Goal: Information Seeking & Learning: Learn about a topic

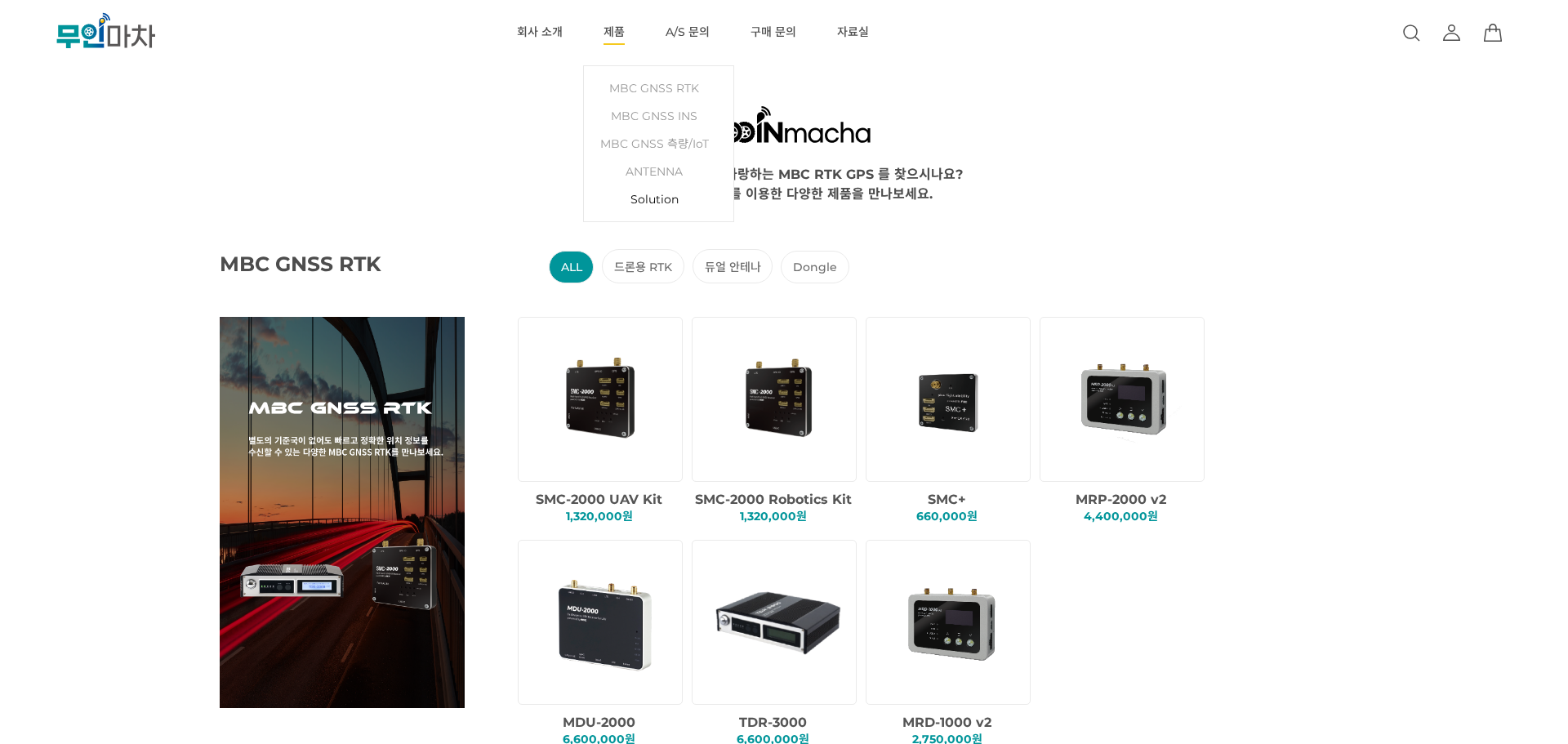
click at [636, 203] on link "Solution" at bounding box center [658, 199] width 133 height 28
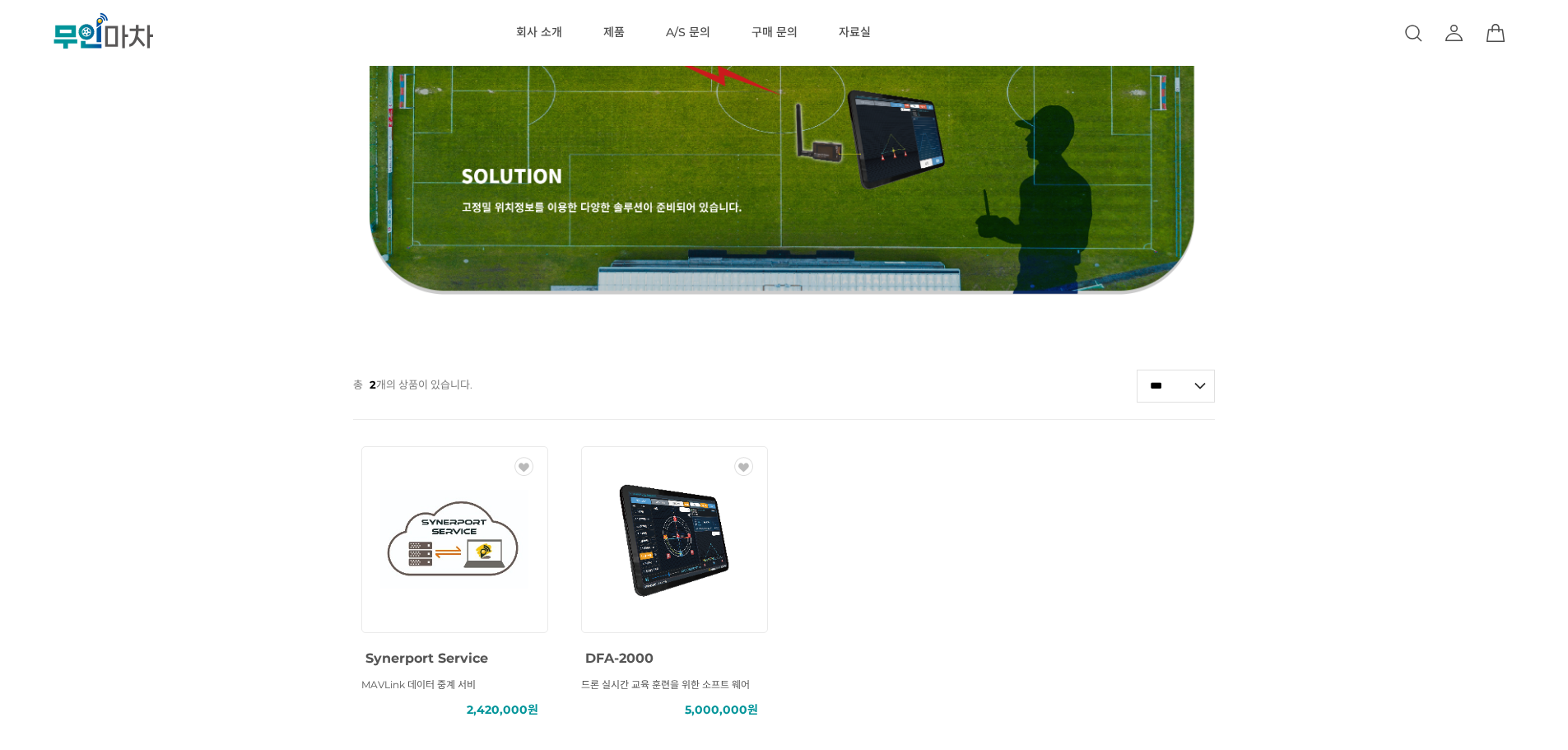
scroll to position [243, 0]
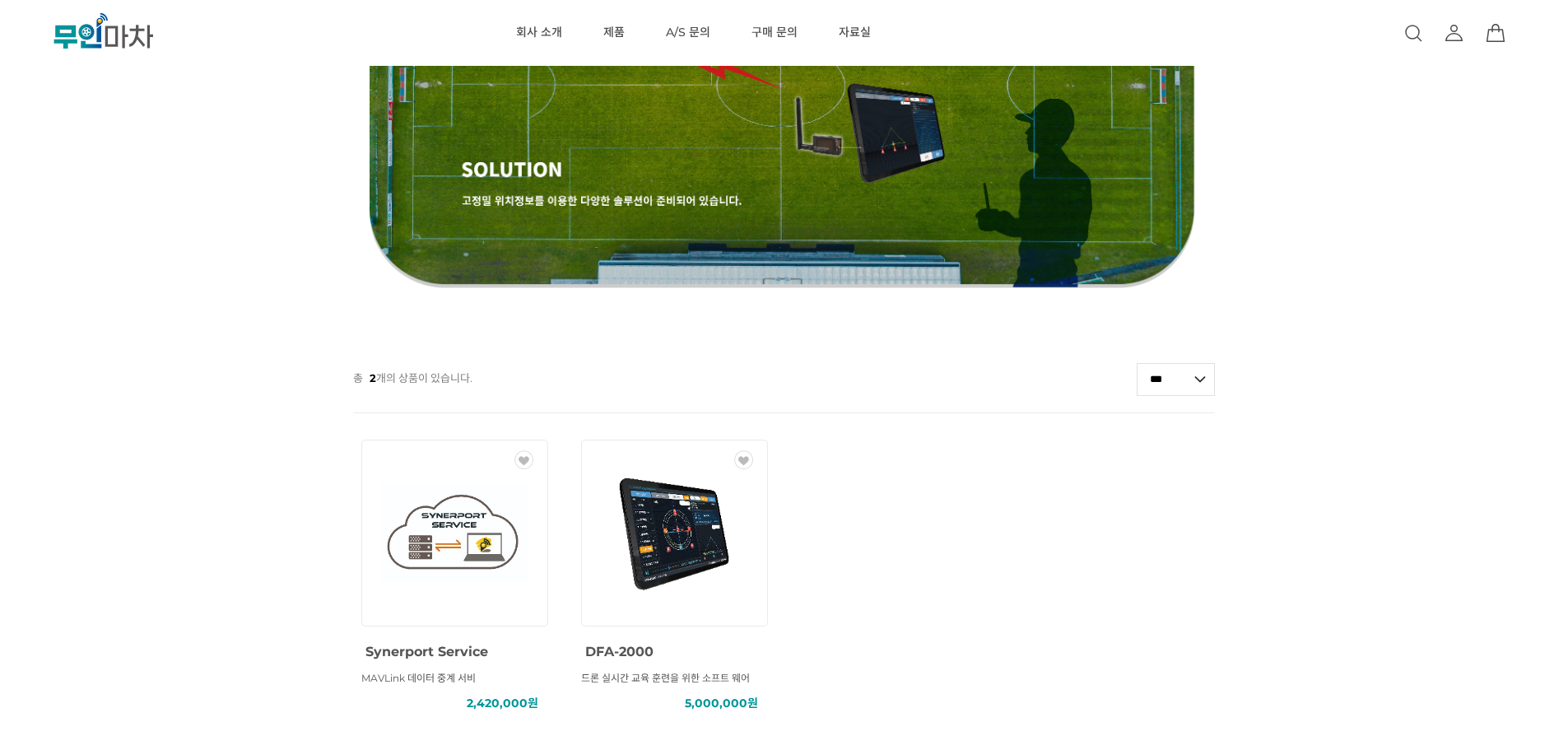
click at [699, 571] on img at bounding box center [674, 532] width 148 height 148
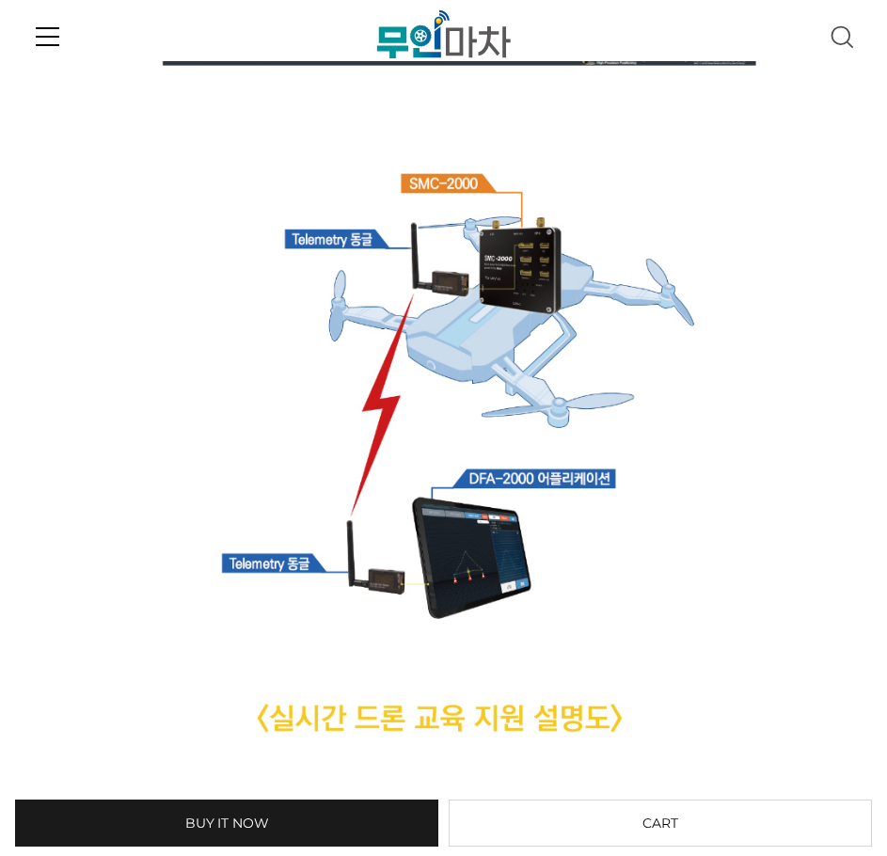
scroll to position [4787, 0]
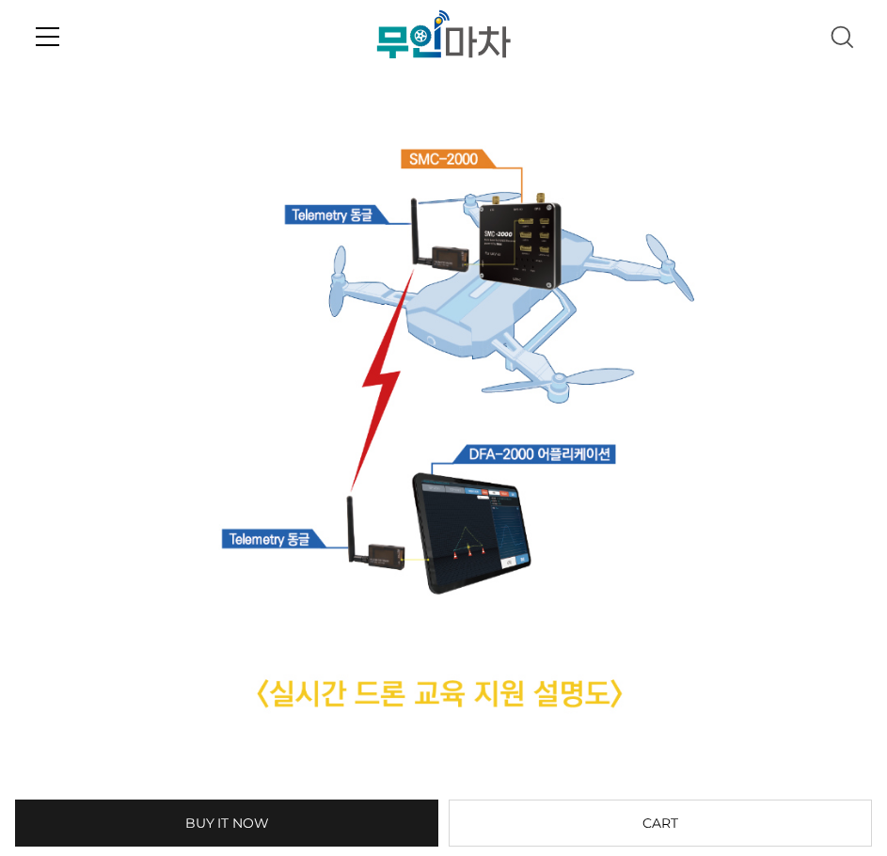
click at [837, 755] on img at bounding box center [444, 289] width 816 height 3380
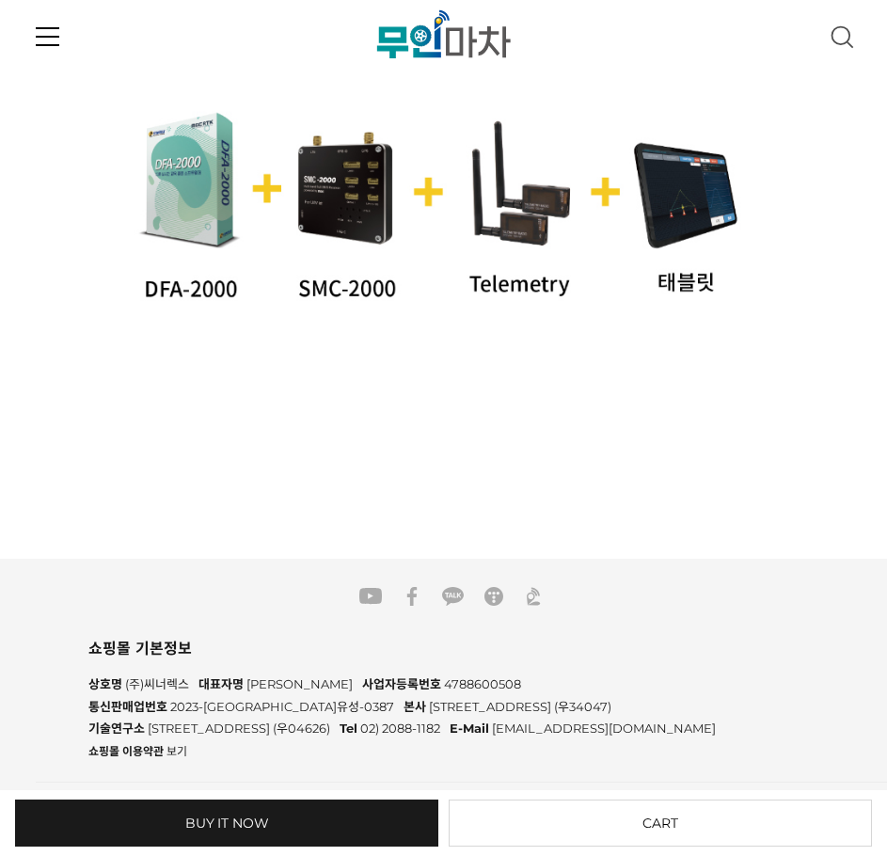
scroll to position [6378, 0]
